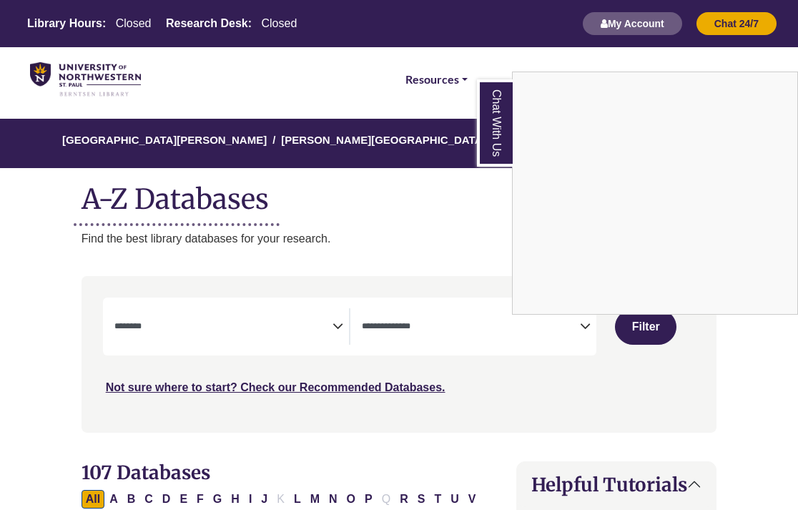
select select "Database Subject Filter"
select select "Database Types Filter"
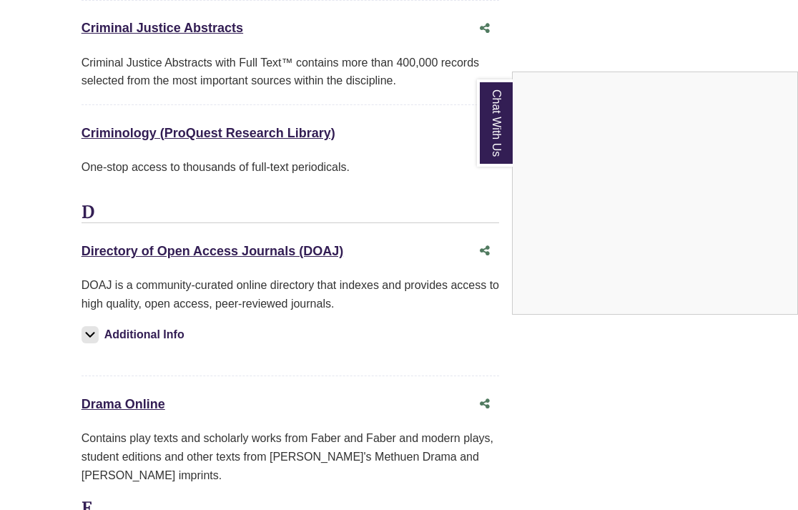
scroll to position [4117, 0]
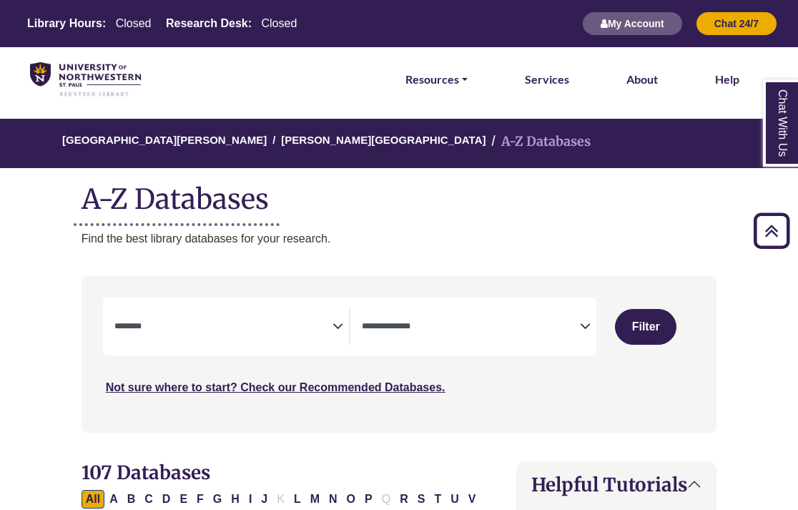
select select "Database Subject Filter"
select select "Database Types Filter"
